Goal: Information Seeking & Learning: Find specific fact

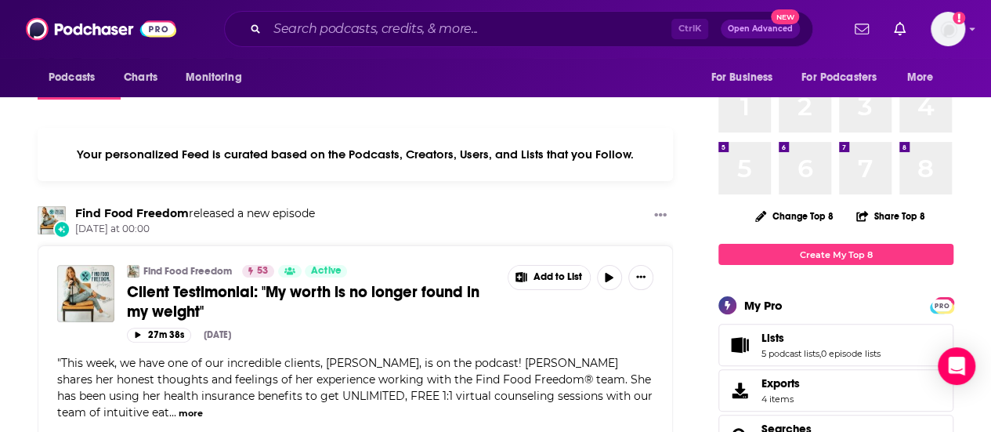
scroll to position [78, 0]
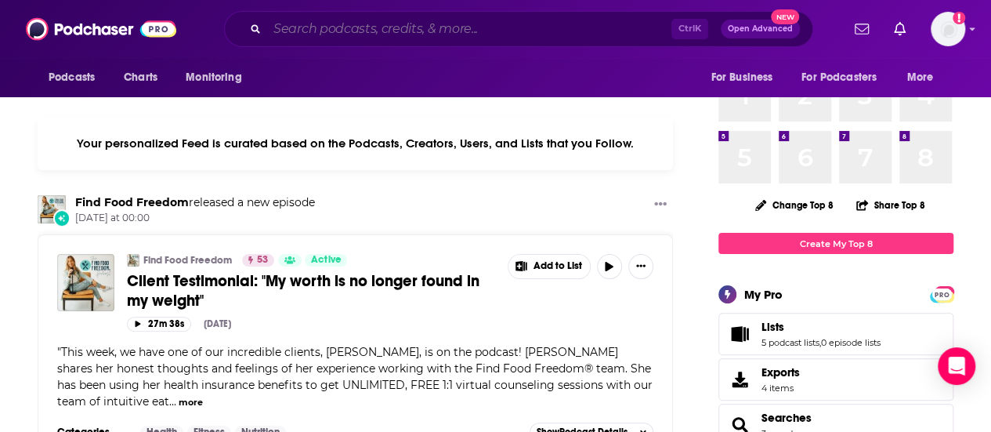
click at [327, 20] on input "Search podcasts, credits, & more..." at bounding box center [469, 28] width 404 height 25
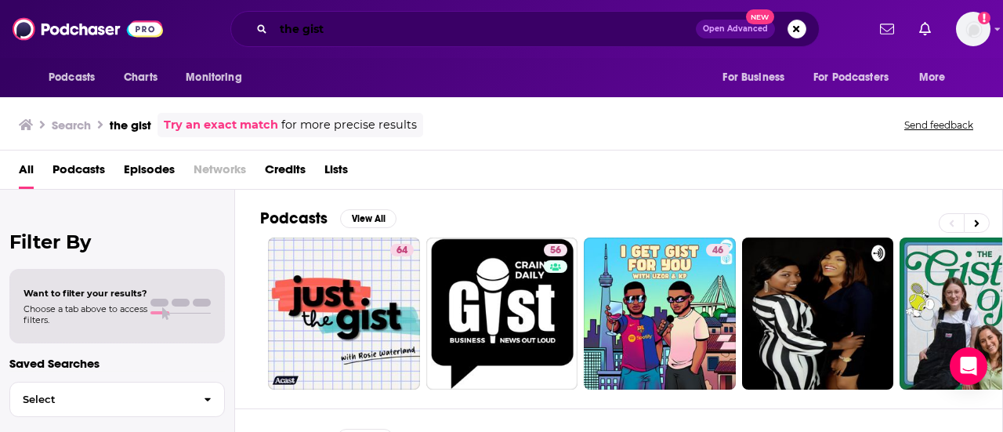
click at [390, 31] on input "the gist" at bounding box center [485, 28] width 422 height 25
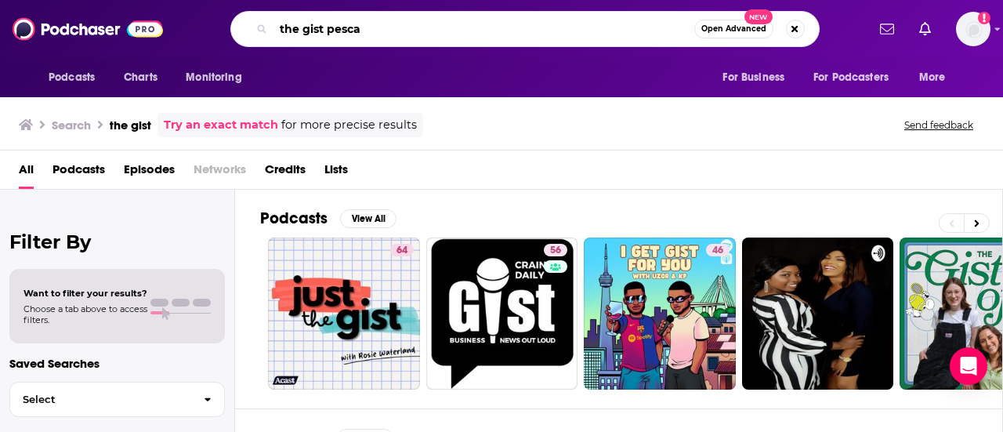
type input "the gist pesca"
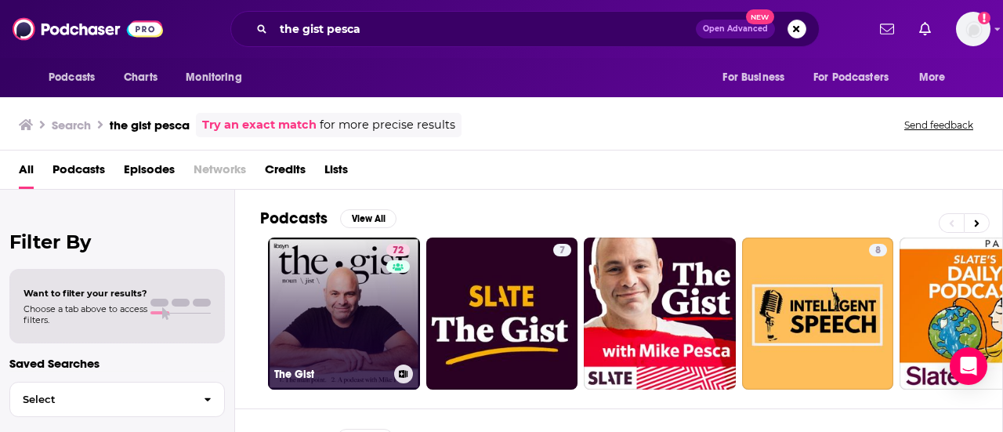
click at [390, 310] on div "72" at bounding box center [399, 304] width 27 height 121
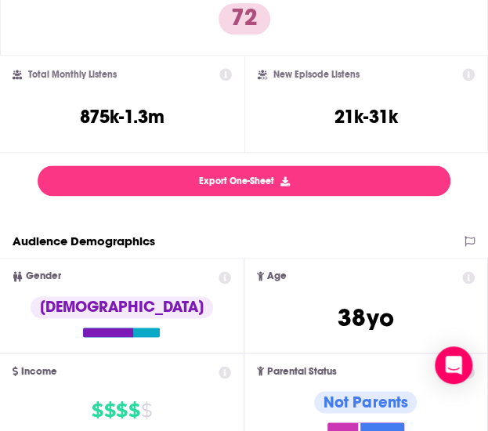
scroll to position [314, 0]
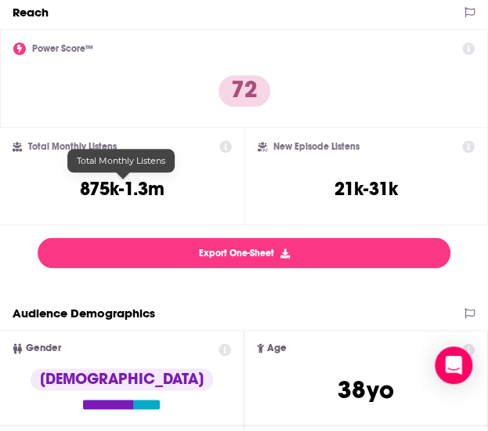
click at [87, 189] on h3 "875k-1.3m" at bounding box center [122, 189] width 85 height 24
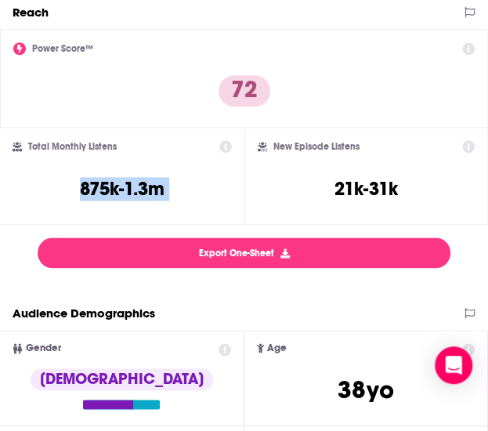
click at [172, 189] on div "Total Monthly Listens 875k-1.3m" at bounding box center [122, 176] width 219 height 72
copy div "875k-1.3m"
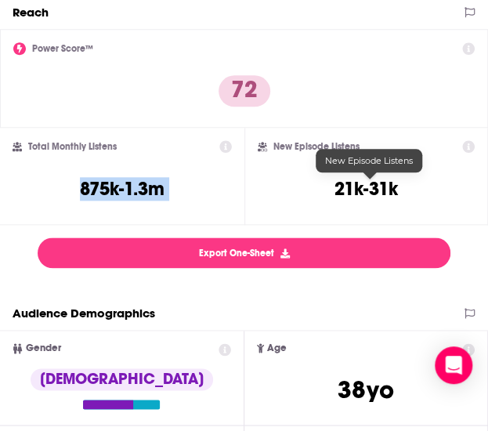
click at [392, 186] on h3 "21k-31k" at bounding box center [366, 189] width 63 height 24
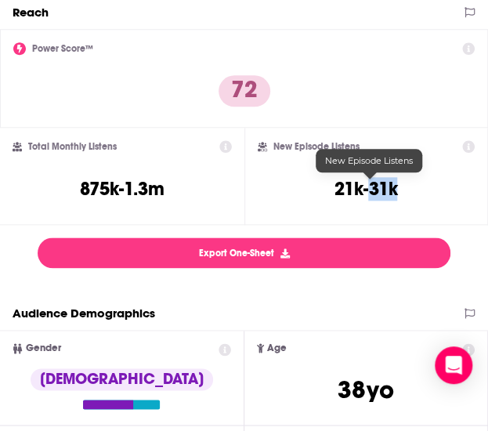
click at [392, 186] on h3 "21k-31k" at bounding box center [366, 189] width 63 height 24
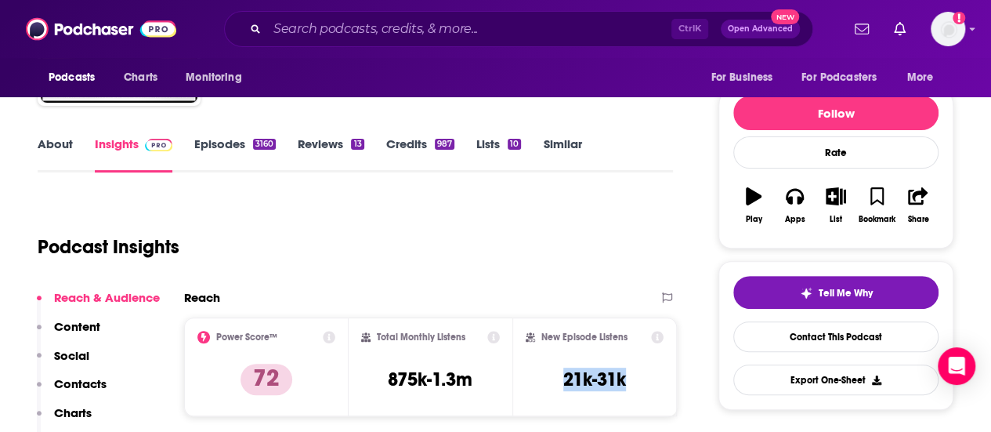
scroll to position [0, 0]
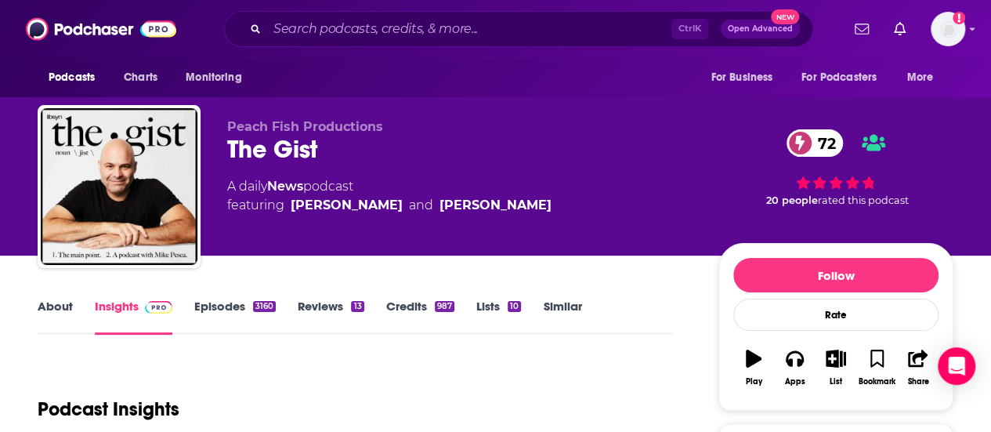
click at [235, 310] on link "Episodes 3160" at bounding box center [235, 317] width 82 height 36
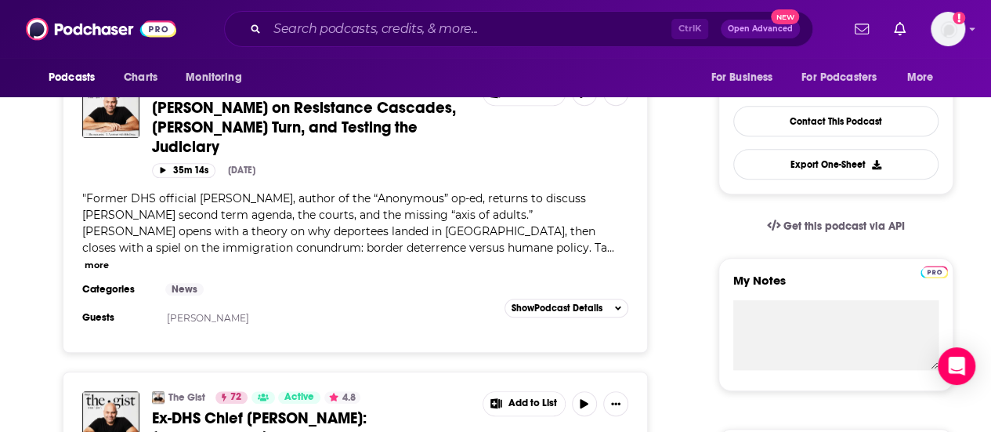
scroll to position [392, 0]
